Goal: Information Seeking & Learning: Learn about a topic

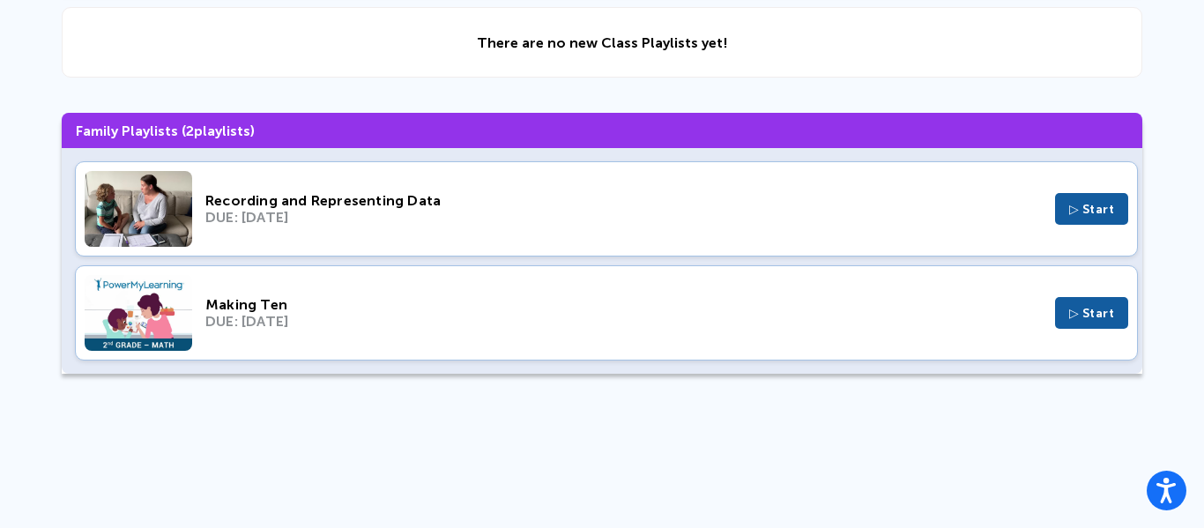
scroll to position [221, 0]
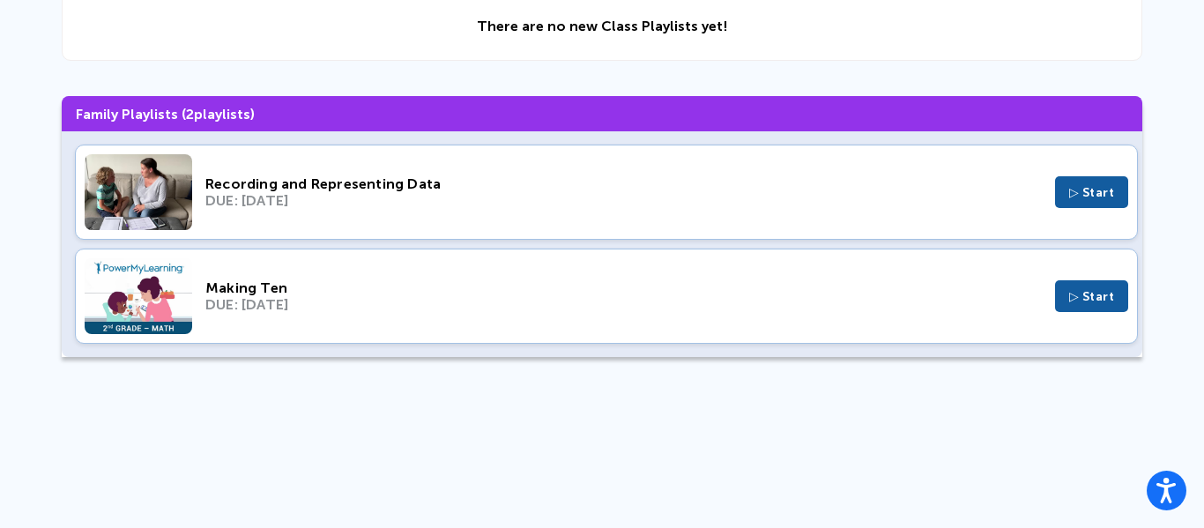
click at [622, 155] on div "Recording and Representing Data DUE: [DATE] ▷ Start" at bounding box center [606, 192] width 1063 height 95
click at [156, 314] on img at bounding box center [139, 296] width 108 height 76
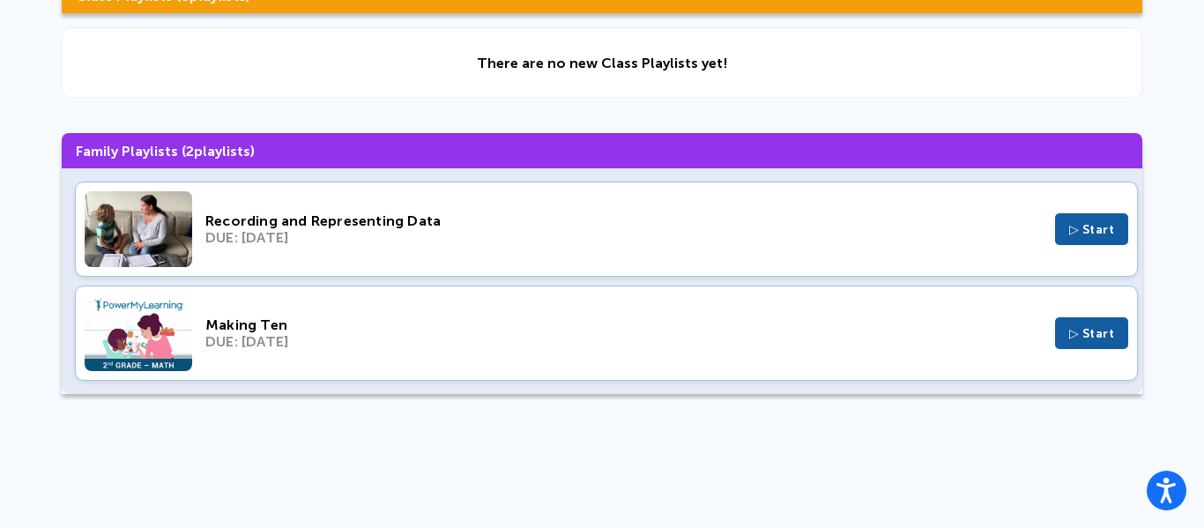
scroll to position [182, 0]
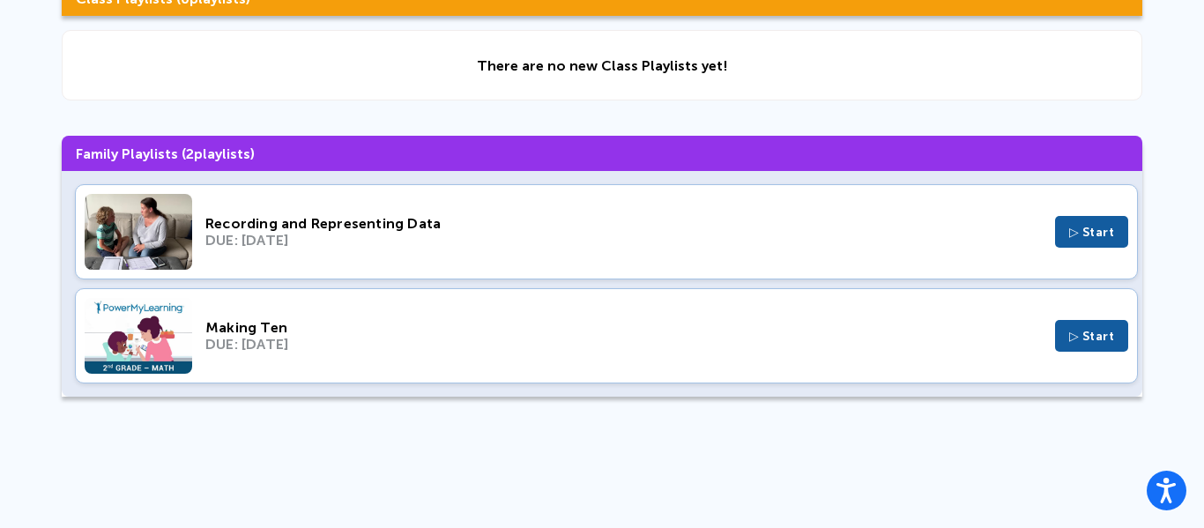
click at [125, 255] on img at bounding box center [139, 232] width 108 height 76
click at [290, 364] on div "Making Ten DUE: [DATE] ▷ Start" at bounding box center [606, 335] width 1063 height 95
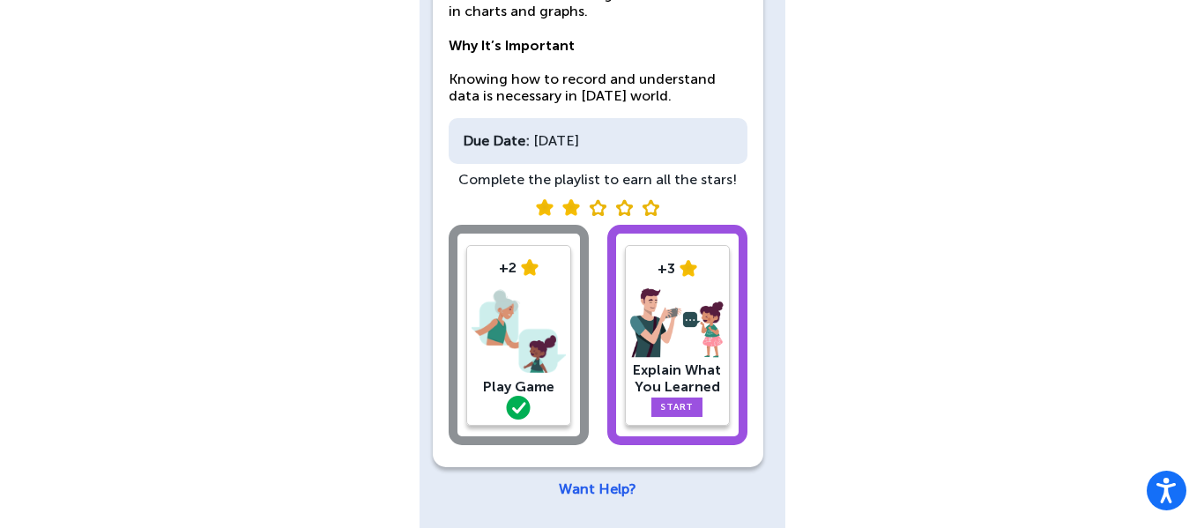
scroll to position [236, 0]
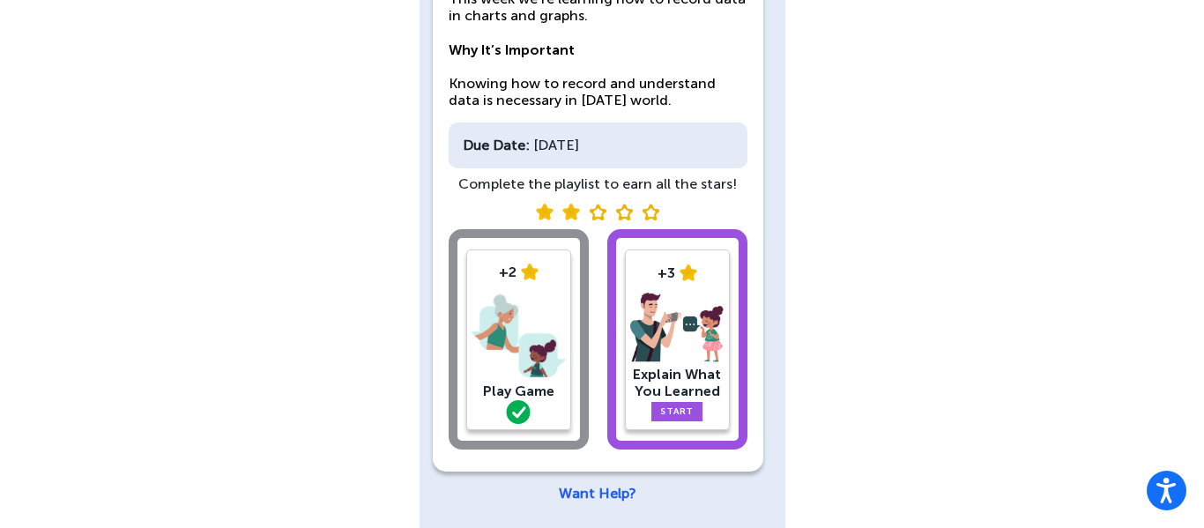
click at [672, 255] on div "+3 Explain What You Learned Start" at bounding box center [677, 339] width 105 height 181
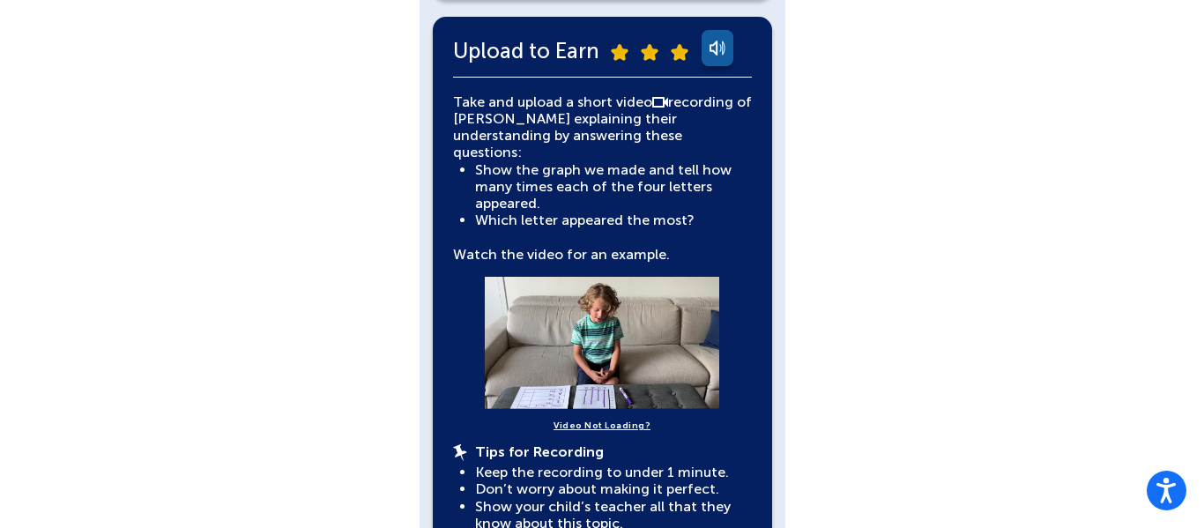
scroll to position [381, 0]
click at [606, 329] on button at bounding box center [602, 344] width 31 height 31
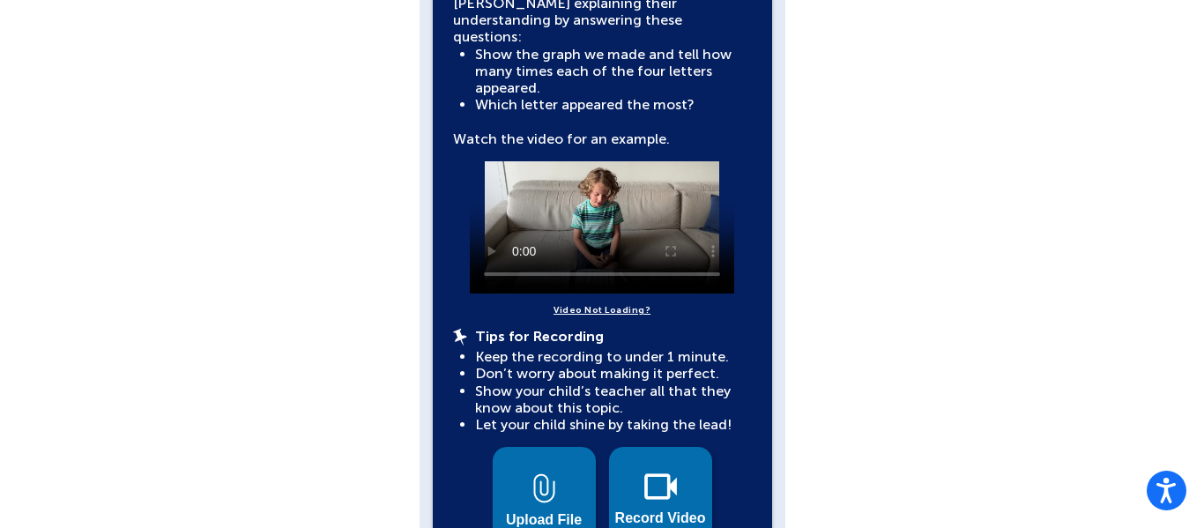
scroll to position [500, 0]
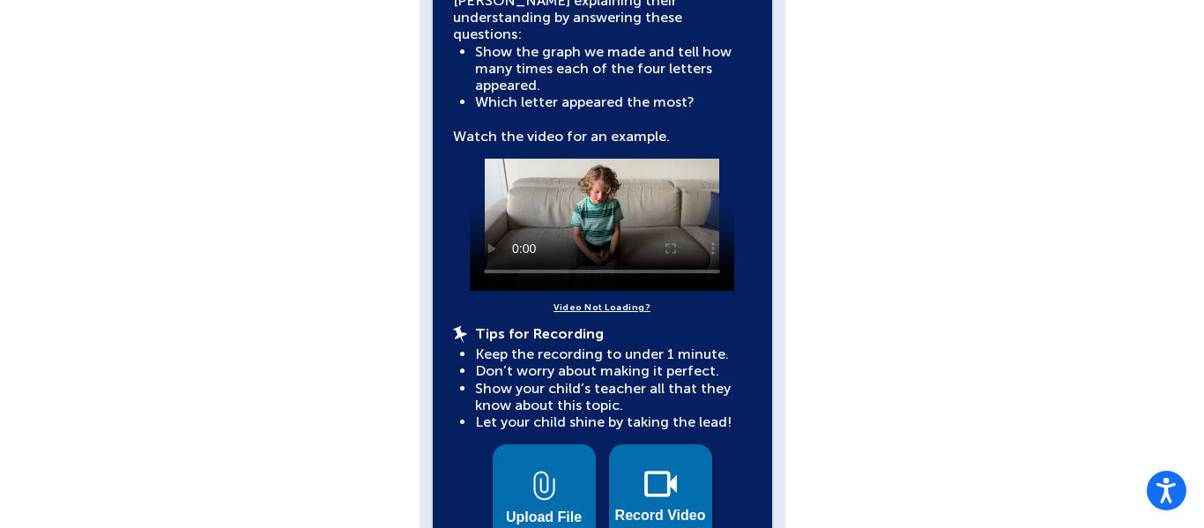
click at [644, 306] on div "Video Not Loading?" at bounding box center [602, 308] width 299 height 34
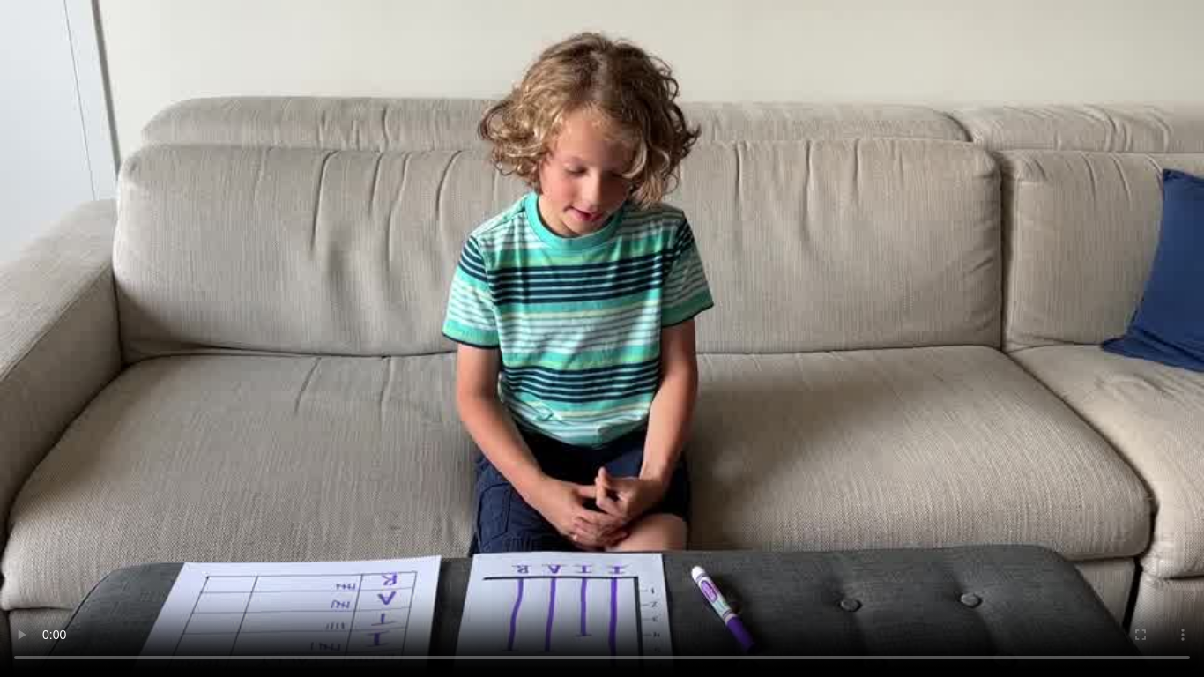
click at [601, 527] on video at bounding box center [602, 338] width 1204 height 677
click at [638, 527] on video at bounding box center [602, 338] width 1204 height 677
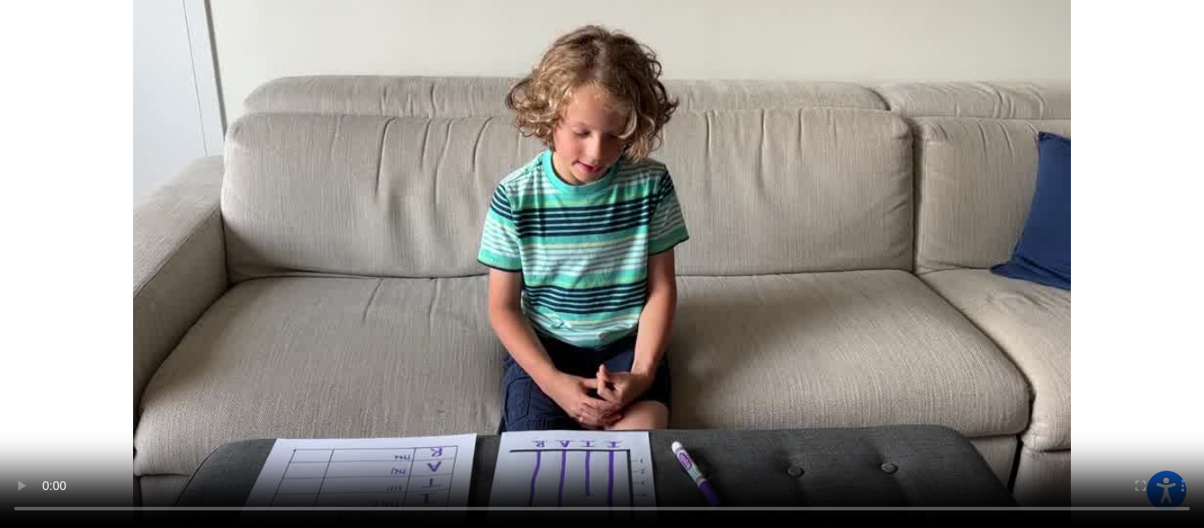
scroll to position [617, 0]
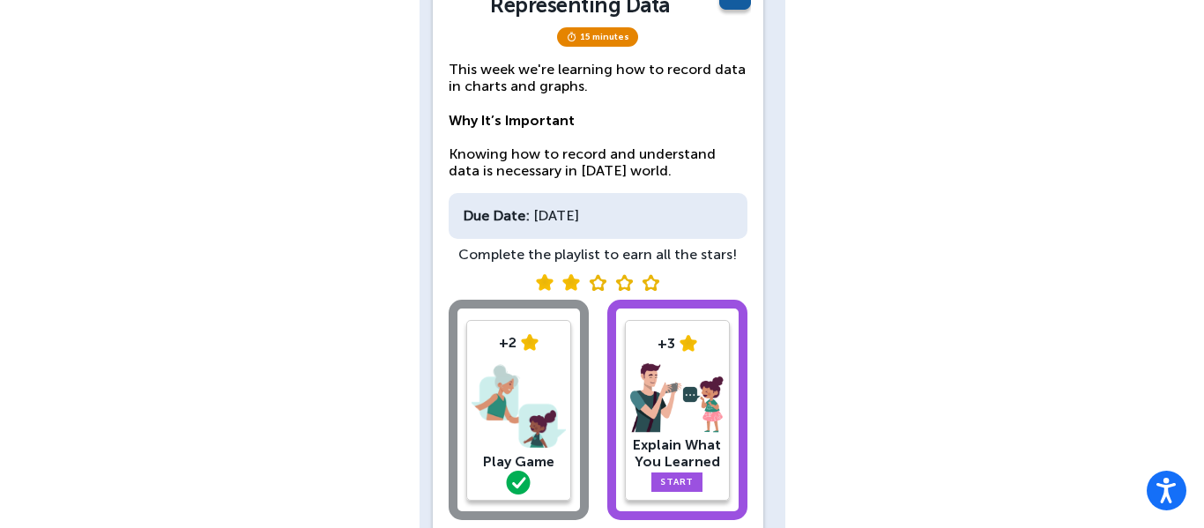
scroll to position [157, 0]
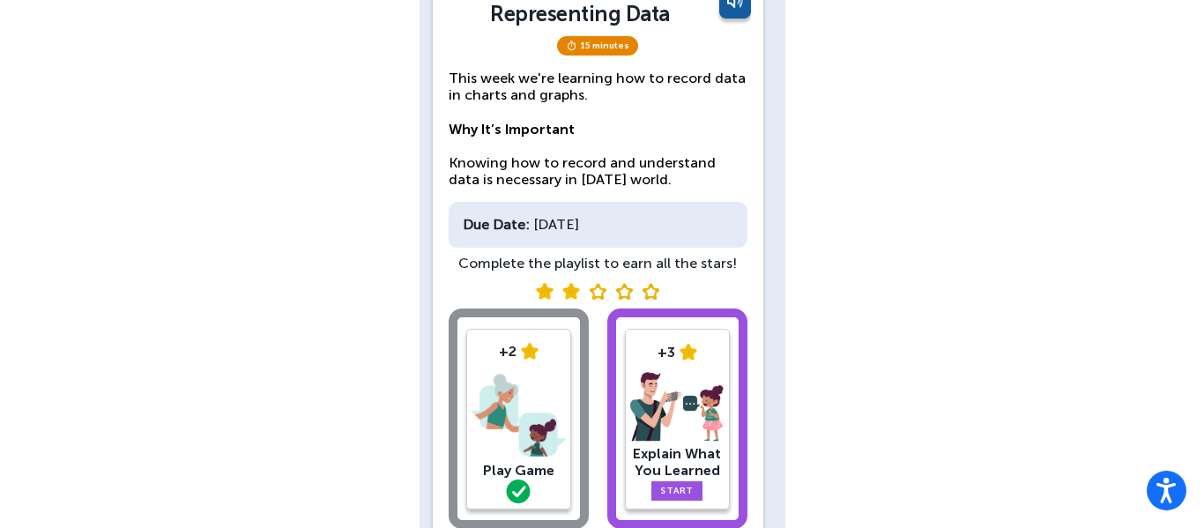
click at [691, 355] on img at bounding box center [689, 352] width 18 height 17
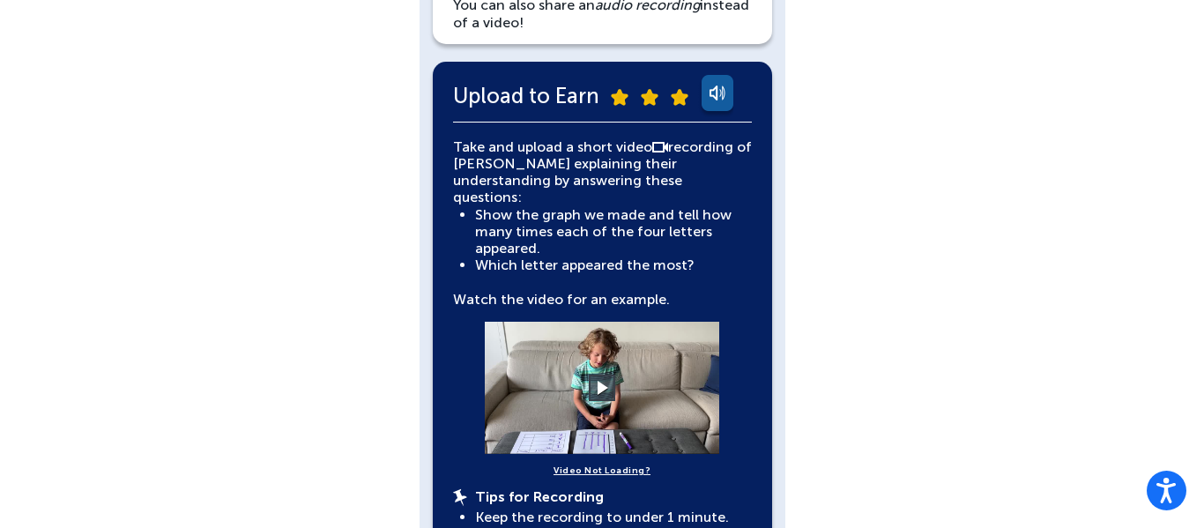
scroll to position [338, 0]
click at [607, 372] on button at bounding box center [602, 387] width 31 height 31
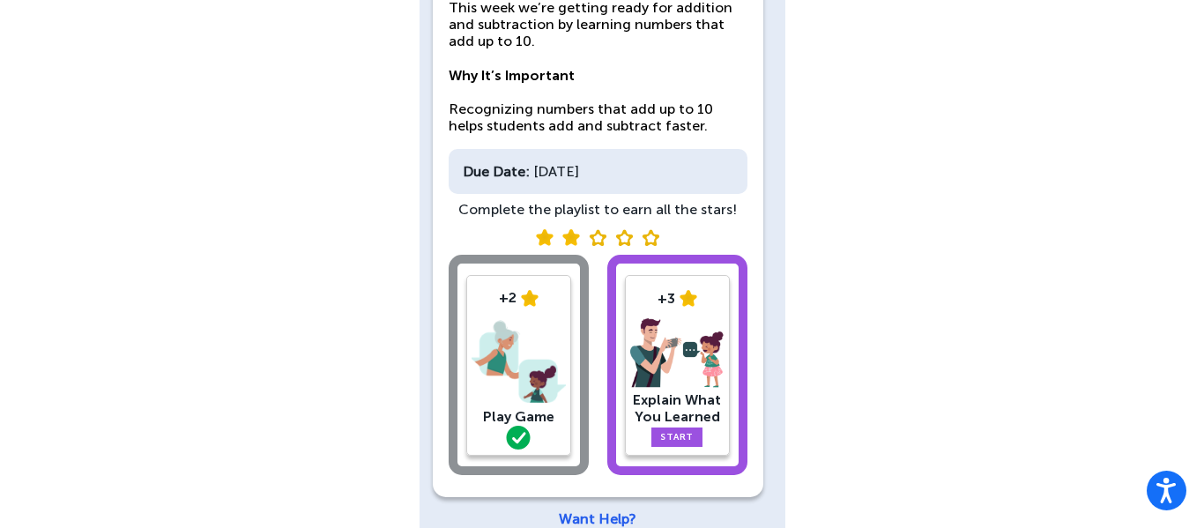
scroll to position [215, 0]
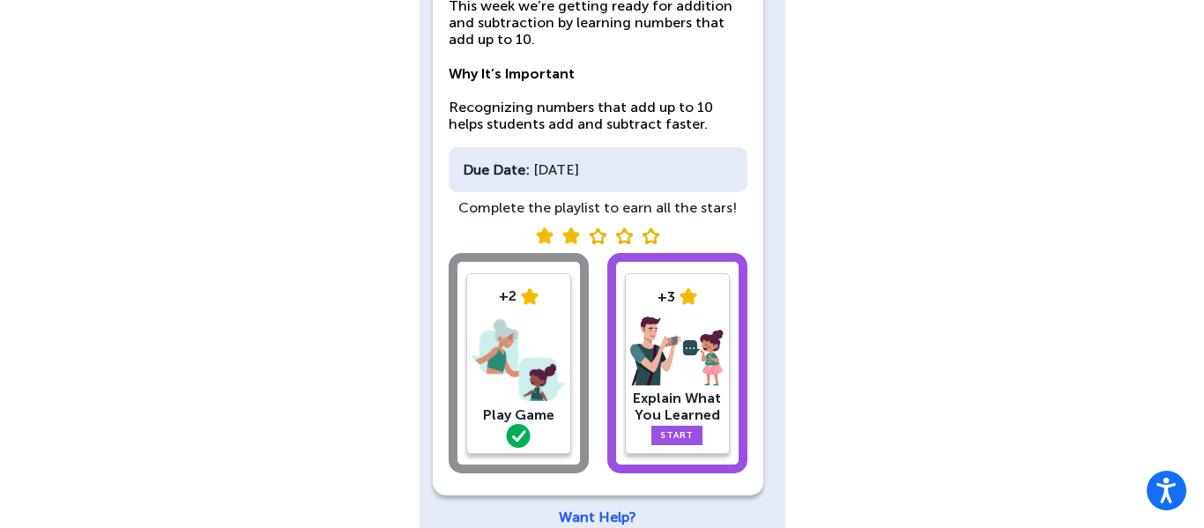
click at [665, 335] on img at bounding box center [677, 351] width 94 height 71
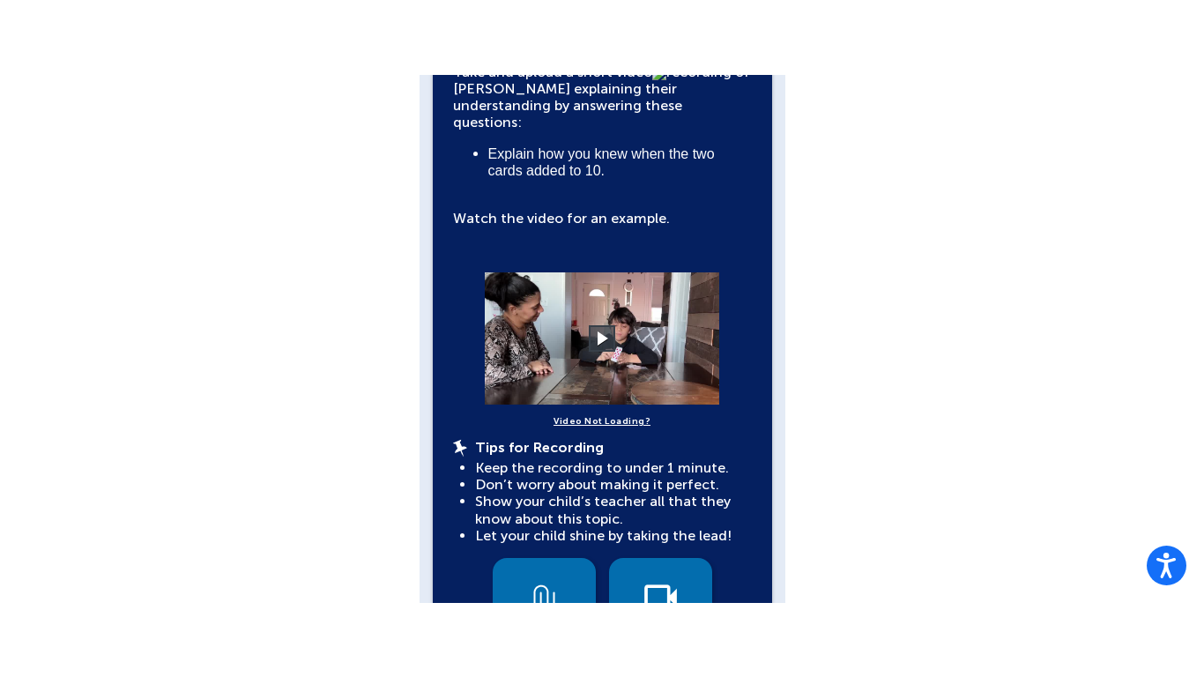
scroll to position [481, 0]
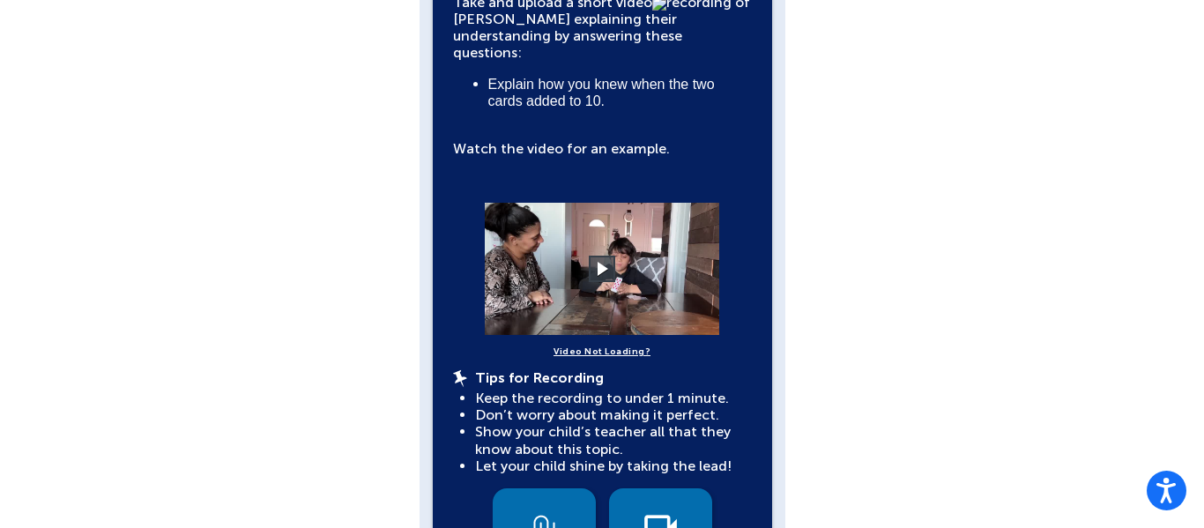
click at [599, 239] on video at bounding box center [602, 269] width 264 height 132
click at [610, 235] on video at bounding box center [602, 269] width 264 height 132
click at [613, 238] on video at bounding box center [602, 269] width 264 height 132
click at [602, 255] on button at bounding box center [602, 268] width 31 height 31
